Goal: Check status: Check status

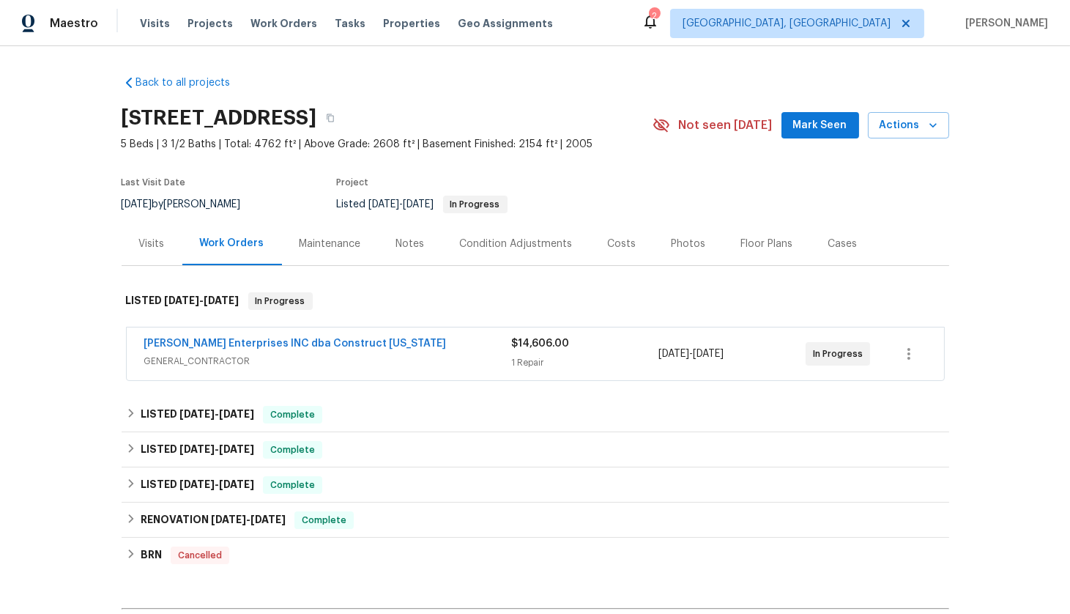
click at [401, 351] on div "Strick Enterprises INC dba Construct Ohio" at bounding box center [328, 345] width 368 height 18
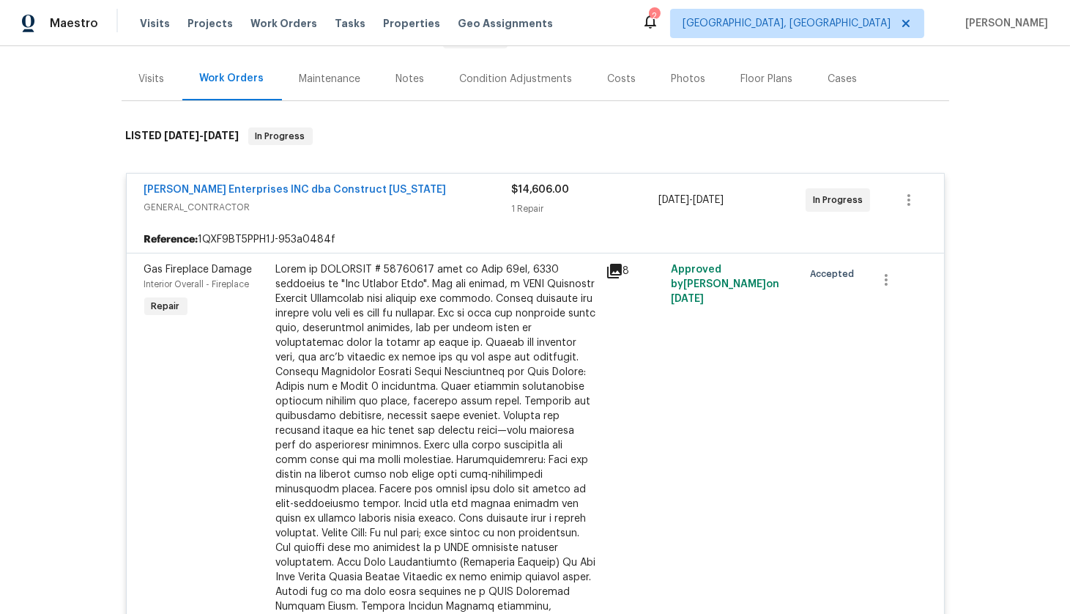
scroll to position [144, 0]
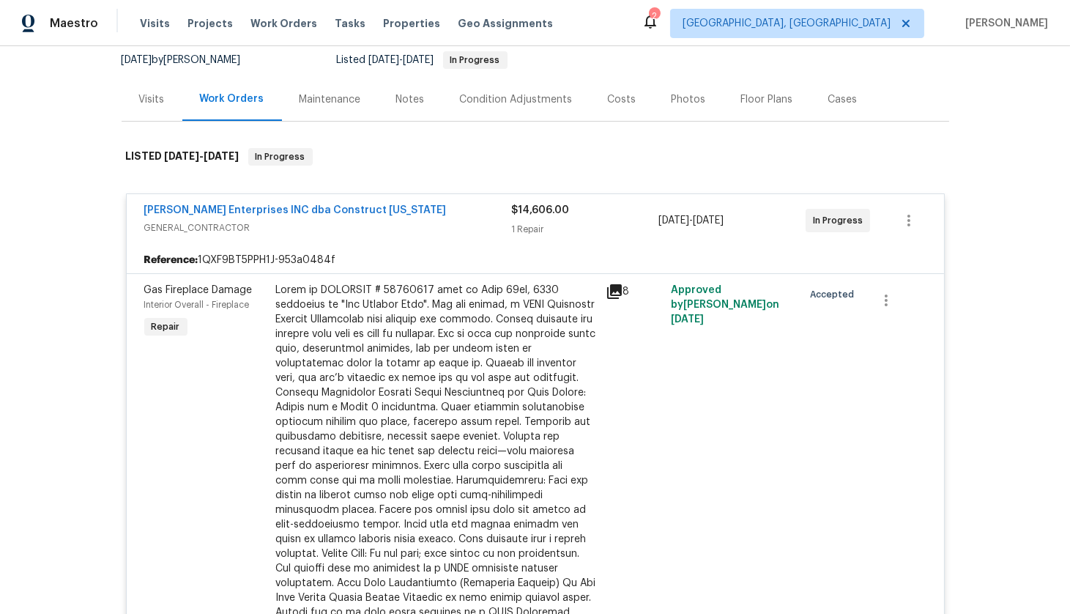
click at [240, 197] on div "Strick Enterprises INC dba Construct Ohio GENERAL_CONTRACTOR $14,606.00 1 Repai…" at bounding box center [535, 220] width 817 height 53
click at [240, 209] on link "Strick Enterprises INC dba Construct Ohio" at bounding box center [295, 210] width 302 height 10
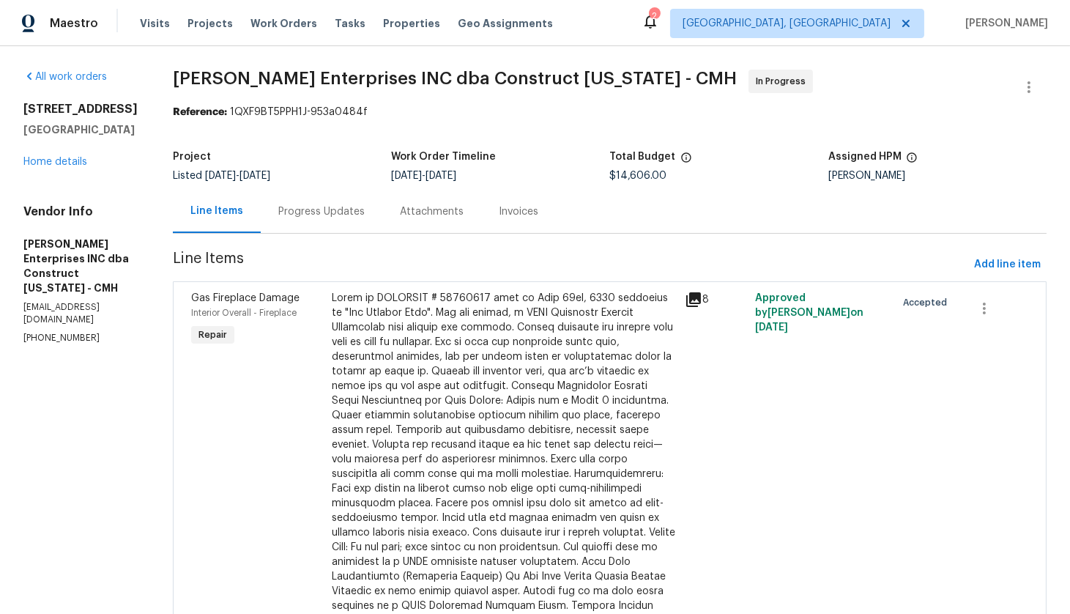
click at [334, 208] on div "Progress Updates" at bounding box center [321, 211] width 86 height 15
